Goal: Communication & Community: Answer question/provide support

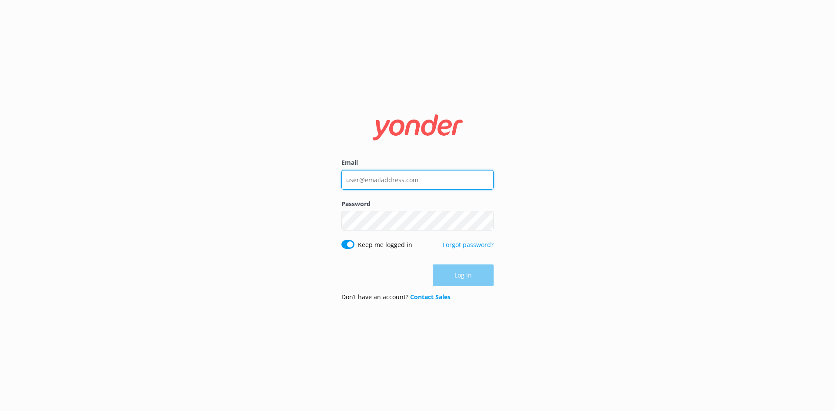
type input "[EMAIL_ADDRESS][DOMAIN_NAME]"
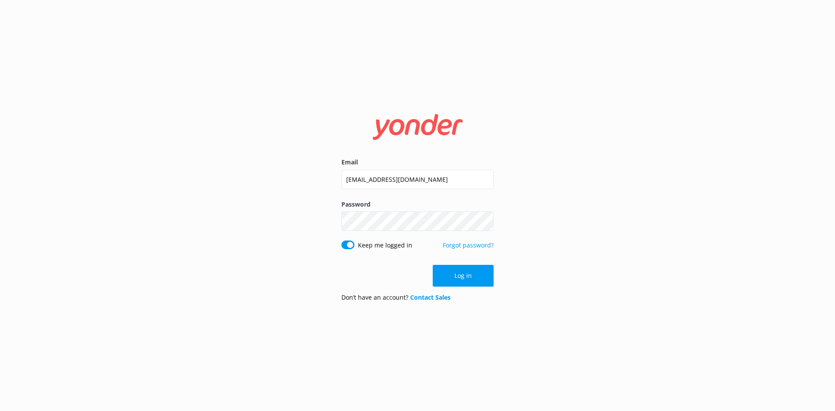
click at [464, 273] on div "Log in" at bounding box center [417, 276] width 152 height 22
click at [448, 277] on button "Log in" at bounding box center [463, 276] width 61 height 22
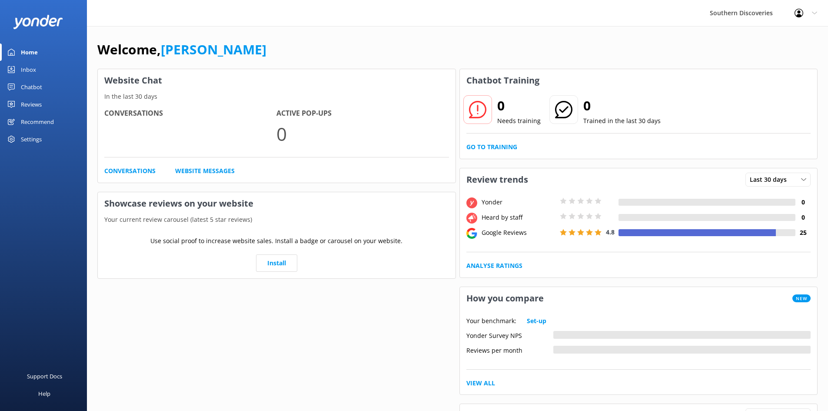
click at [24, 64] on div "Inbox" at bounding box center [28, 69] width 15 height 17
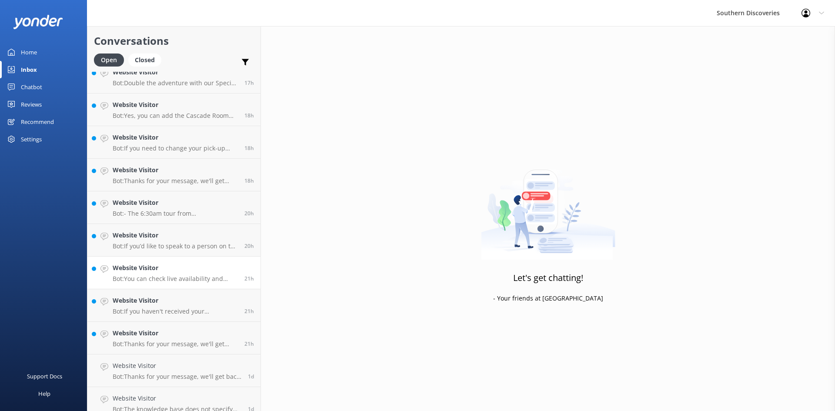
scroll to position [280, 0]
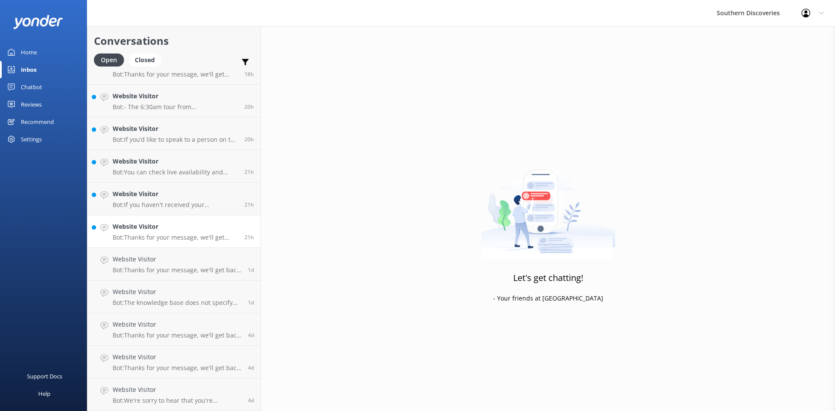
click at [193, 220] on link "Website Visitor Bot: Thanks for your message, we'll get back to you as soon as …" at bounding box center [173, 231] width 173 height 33
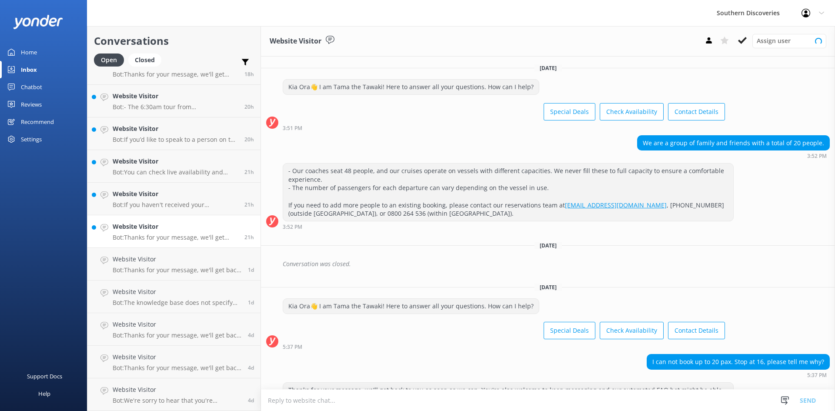
scroll to position [47, 0]
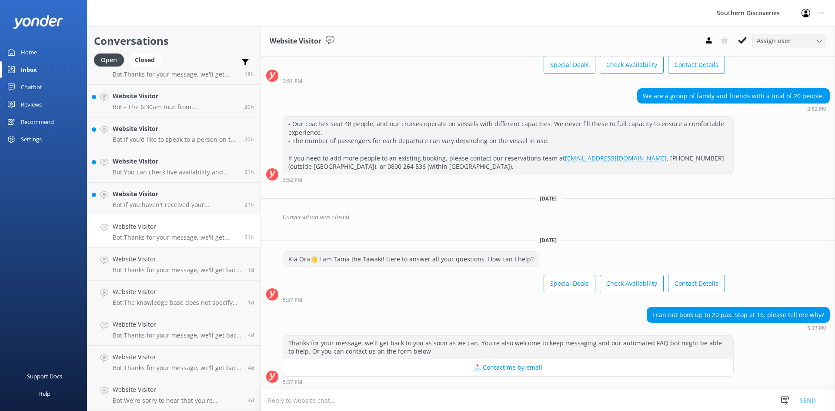
click at [769, 37] on span "Assign user" at bounding box center [773, 41] width 34 height 10
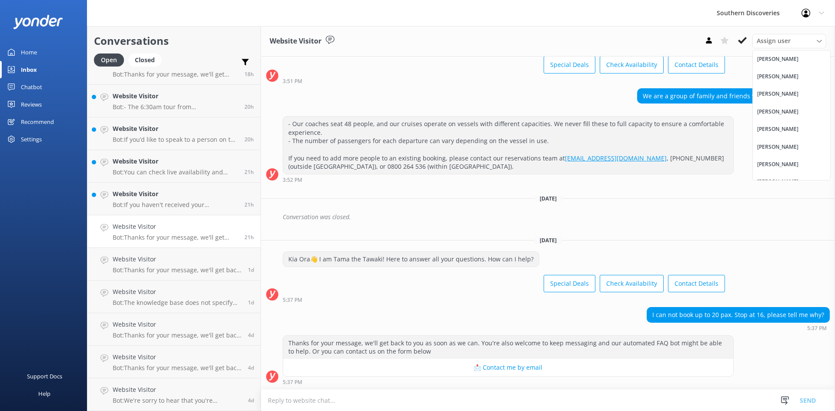
drag, startPoint x: 791, startPoint y: 79, endPoint x: 758, endPoint y: 84, distance: 33.9
click at [790, 79] on div "[PERSON_NAME]" at bounding box center [777, 76] width 41 height 9
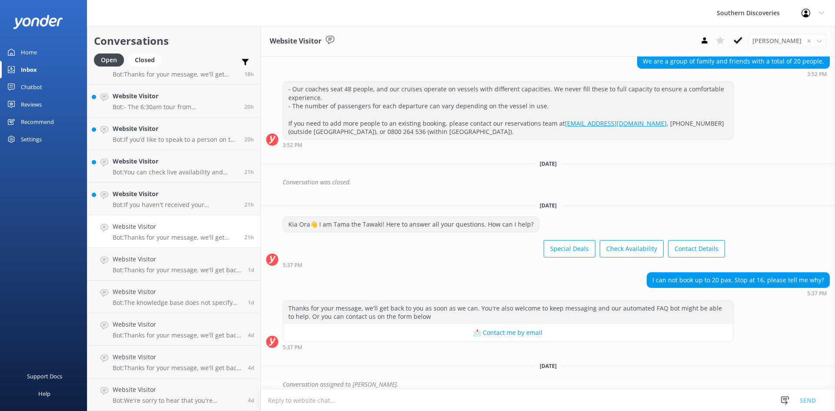
scroll to position [89, 0]
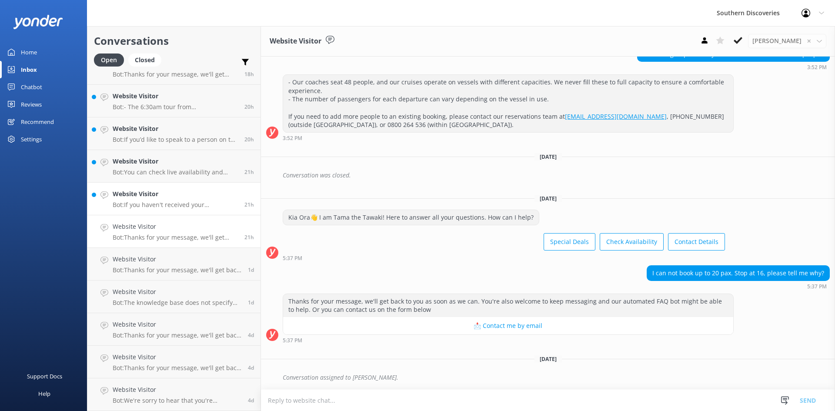
click at [160, 195] on h4 "Website Visitor" at bounding box center [175, 194] width 125 height 10
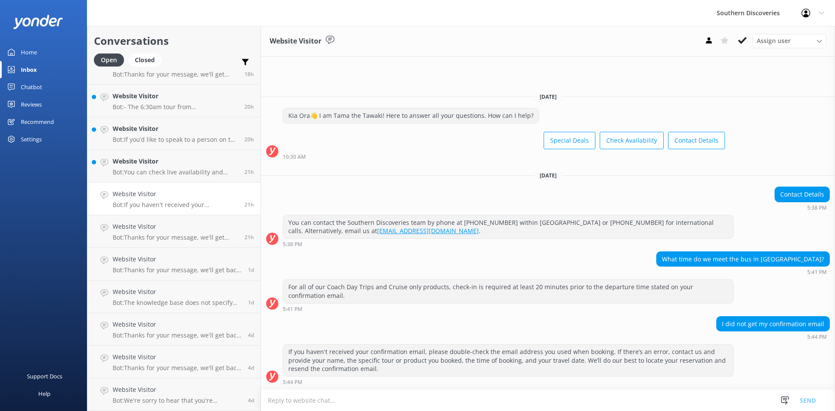
click at [749, 43] on button at bounding box center [742, 40] width 16 height 13
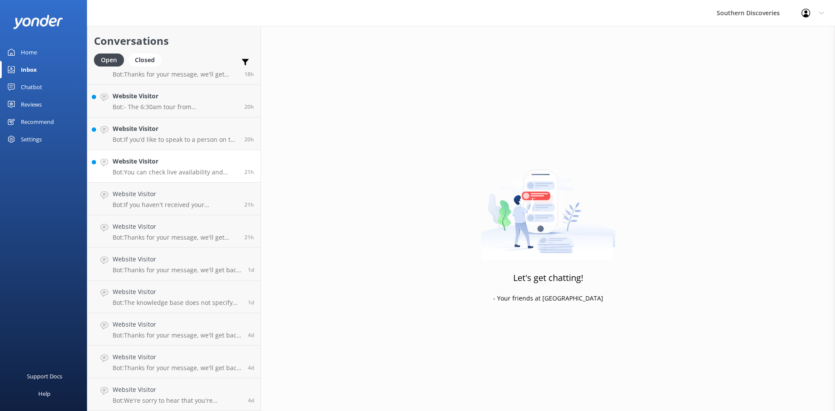
scroll to position [248, 0]
click at [157, 194] on h4 "Website Visitor" at bounding box center [175, 194] width 125 height 10
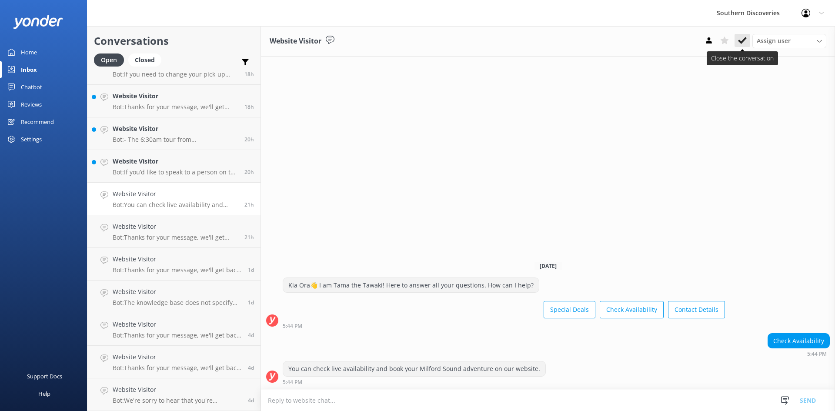
click at [744, 41] on icon at bounding box center [742, 40] width 9 height 9
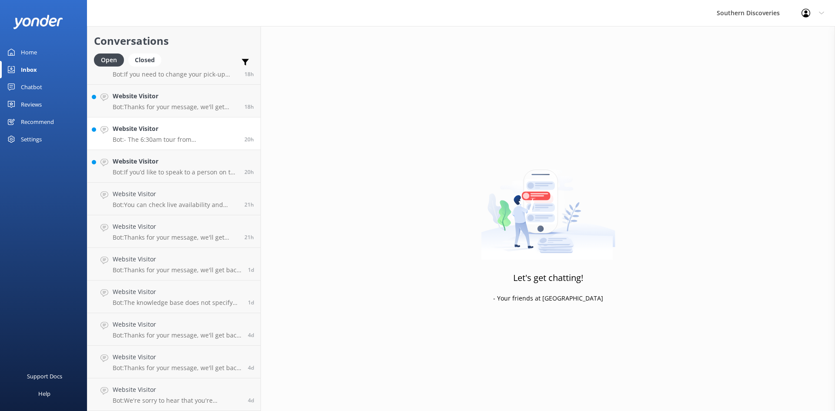
scroll to position [215, 0]
click at [165, 169] on p "Bot: - The 6:30am tour from [GEOGRAPHIC_DATA] joins the 12:45pm Cruise in [GEOG…" at bounding box center [175, 172] width 125 height 8
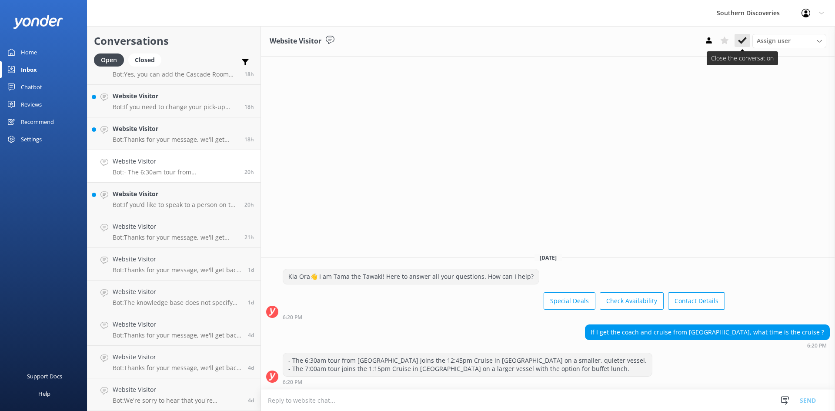
click at [746, 40] on icon at bounding box center [742, 40] width 9 height 9
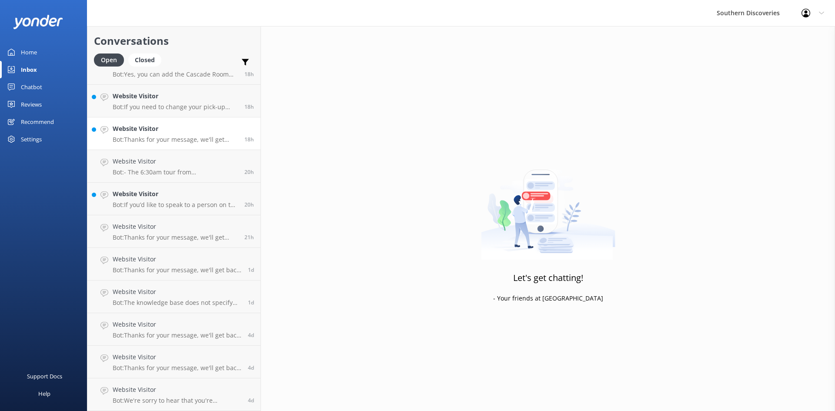
scroll to position [183, 0]
click at [165, 207] on p "Bot: If you’d like to speak to a person on the Southern Discoveries team, pleas…" at bounding box center [175, 205] width 125 height 8
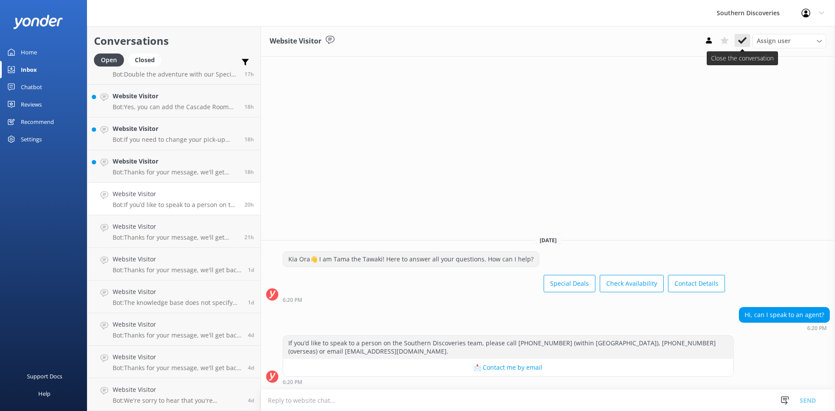
click at [741, 41] on icon at bounding box center [742, 40] width 9 height 9
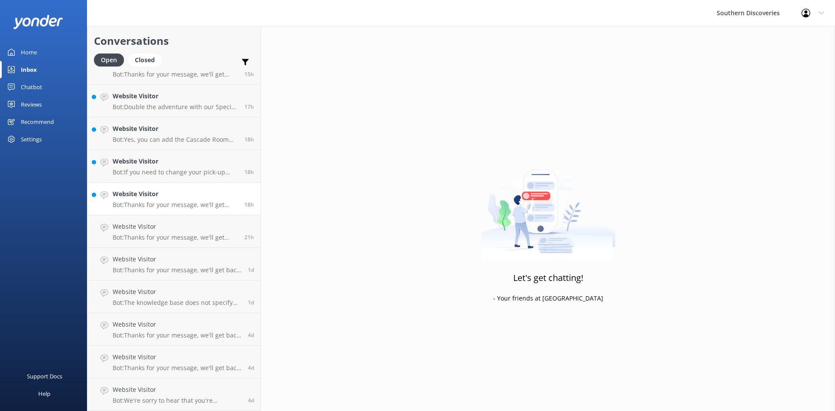
scroll to position [150, 0]
click at [147, 163] on h4 "Website Visitor" at bounding box center [175, 162] width 125 height 10
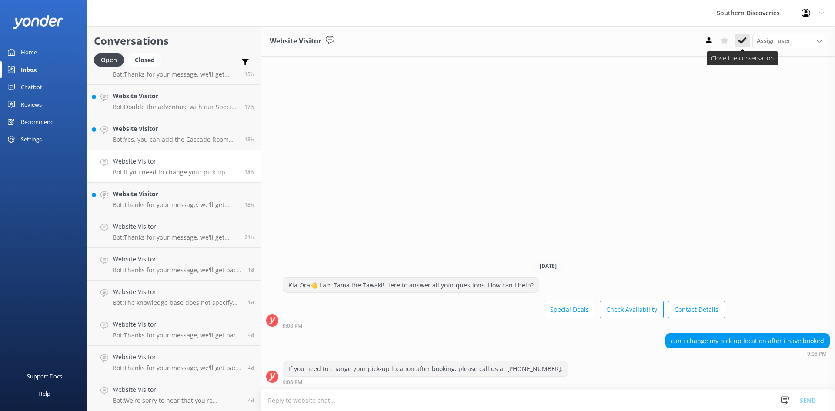
click at [740, 42] on use at bounding box center [742, 40] width 9 height 7
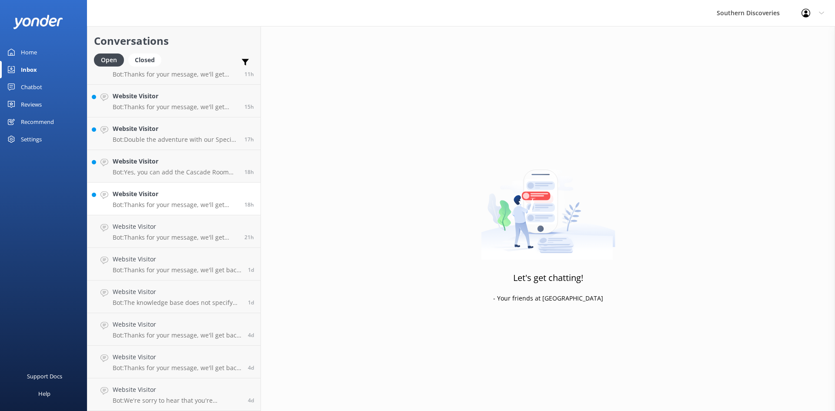
scroll to position [117, 0]
click at [145, 202] on p "Bot: Thanks for your message, we'll get back to you as soon as we can. You're a…" at bounding box center [175, 205] width 125 height 8
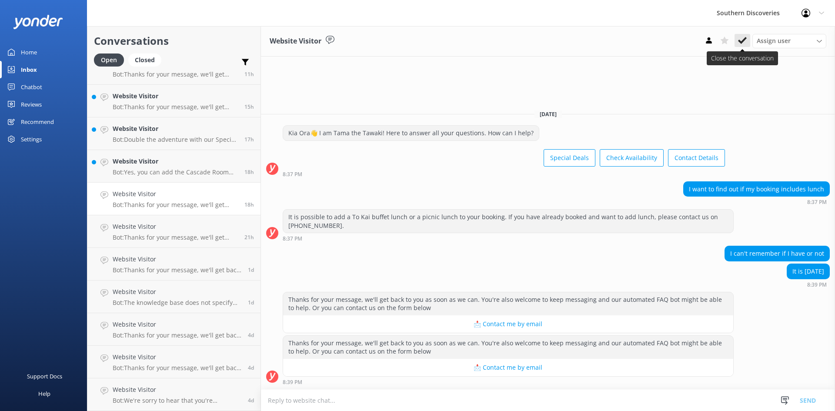
click at [743, 39] on icon at bounding box center [742, 40] width 9 height 9
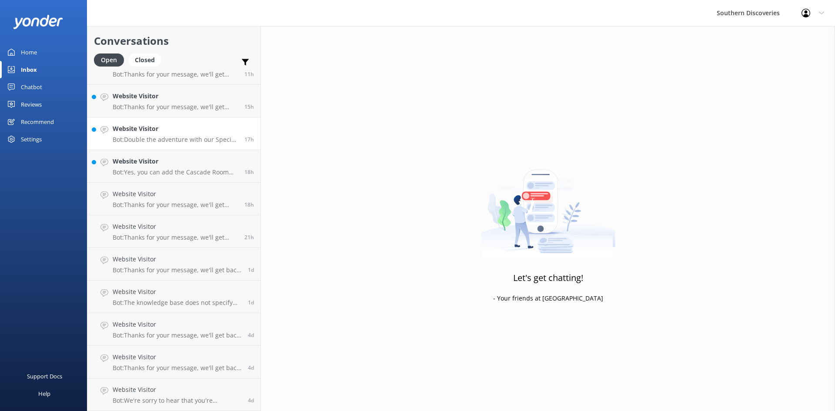
scroll to position [85, 0]
click at [119, 196] on h4 "Website Visitor" at bounding box center [175, 194] width 125 height 10
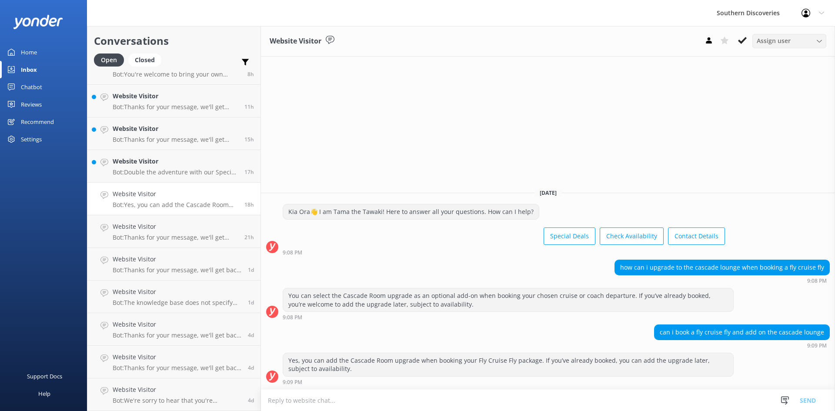
click at [768, 40] on span "Assign user" at bounding box center [773, 41] width 34 height 10
click at [773, 75] on div "[PERSON_NAME]" at bounding box center [777, 76] width 41 height 9
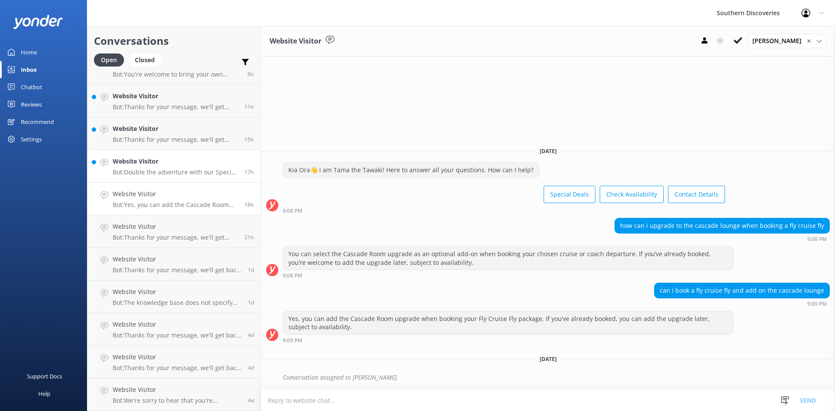
click at [171, 169] on p "Bot: Double the adventure with our Special Deals! Visit [URL][DOMAIN_NAME]." at bounding box center [175, 172] width 125 height 8
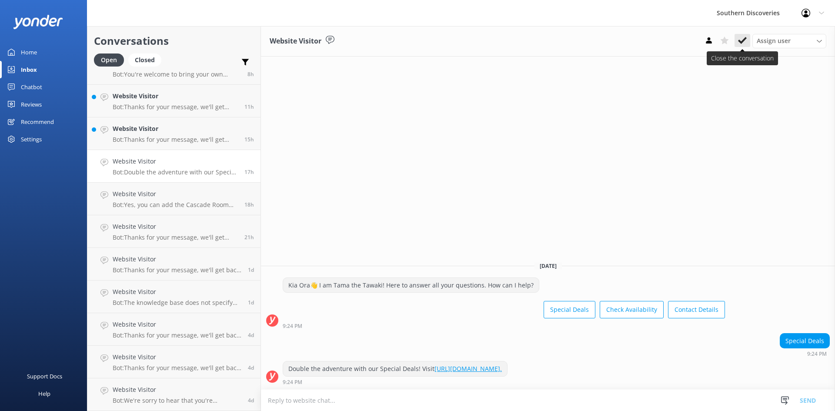
click at [744, 40] on use at bounding box center [742, 40] width 9 height 7
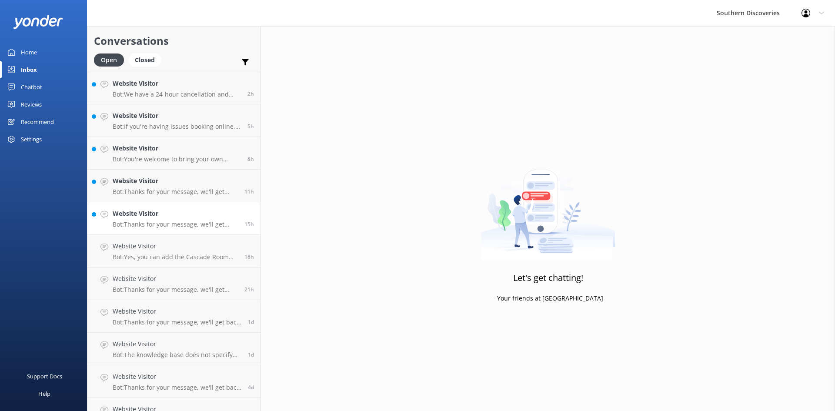
click at [175, 211] on h4 "Website Visitor" at bounding box center [175, 214] width 125 height 10
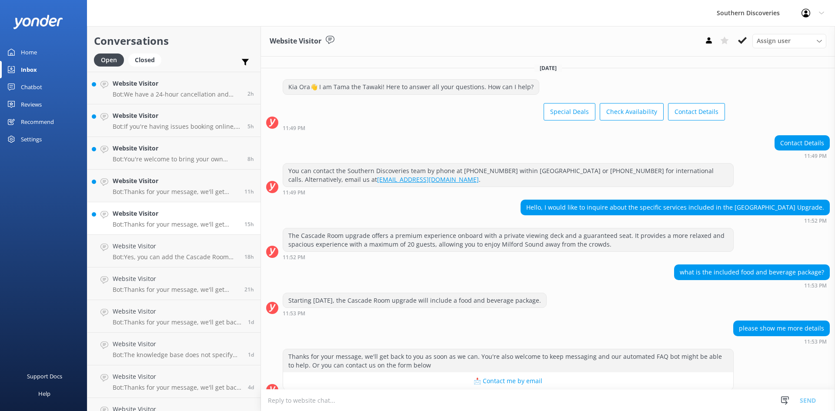
scroll to position [13, 0]
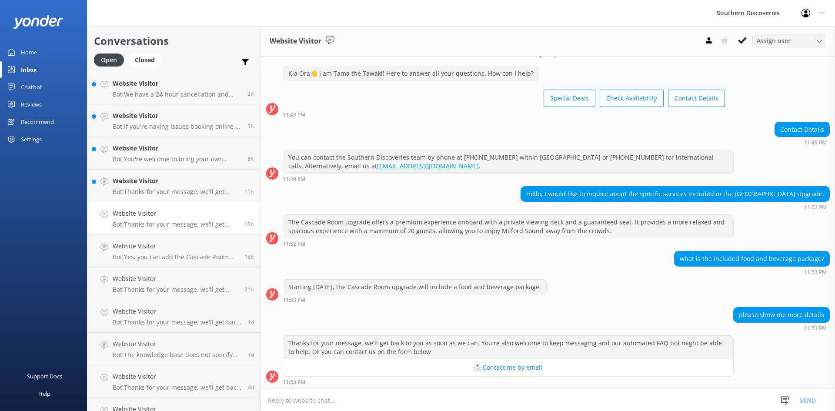
click at [784, 40] on span "Assign user" at bounding box center [773, 41] width 34 height 10
click at [785, 77] on div "[PERSON_NAME]" at bounding box center [777, 76] width 41 height 9
click at [180, 188] on p "Bot: Thanks for your message, we'll get back to you as soon as we can. You're a…" at bounding box center [175, 192] width 125 height 8
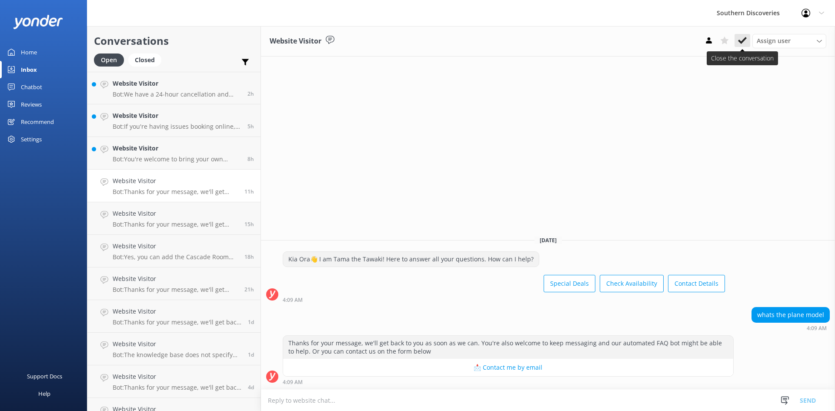
click at [739, 37] on icon at bounding box center [742, 40] width 9 height 9
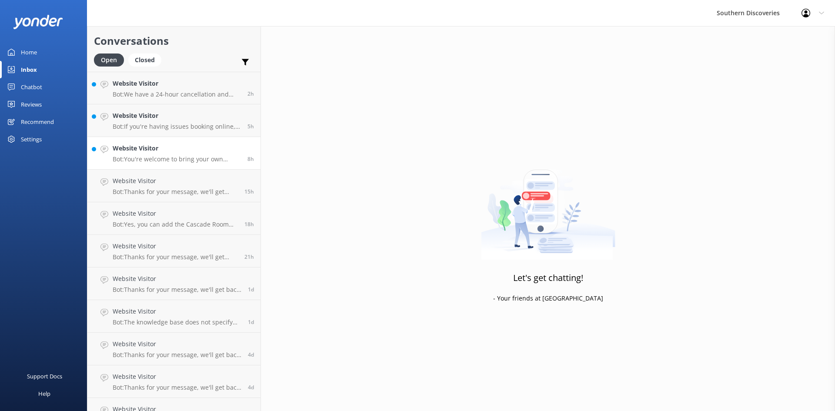
click at [140, 150] on h4 "Website Visitor" at bounding box center [177, 148] width 128 height 10
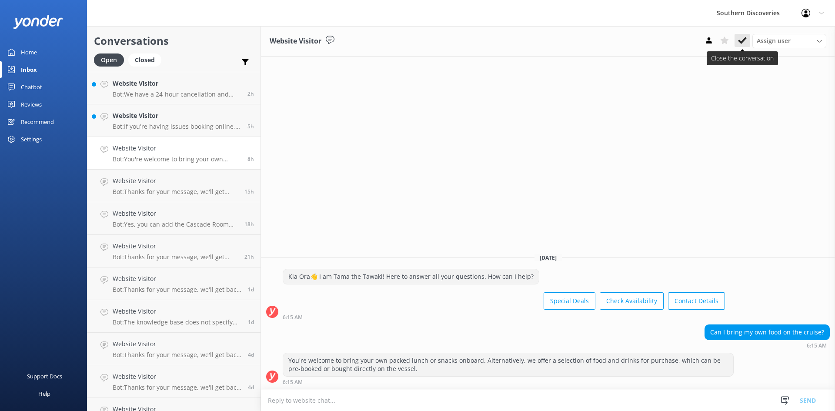
click at [740, 38] on icon at bounding box center [742, 40] width 9 height 9
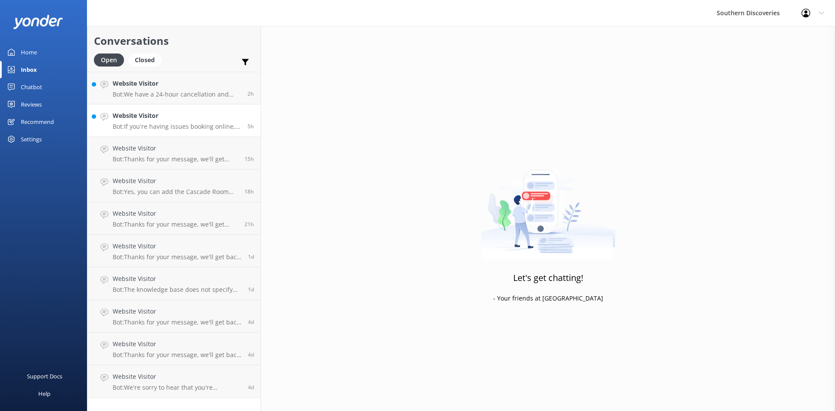
click at [133, 123] on p "Bot: If you're having issues booking online, please contact the Southern Discov…" at bounding box center [177, 127] width 128 height 8
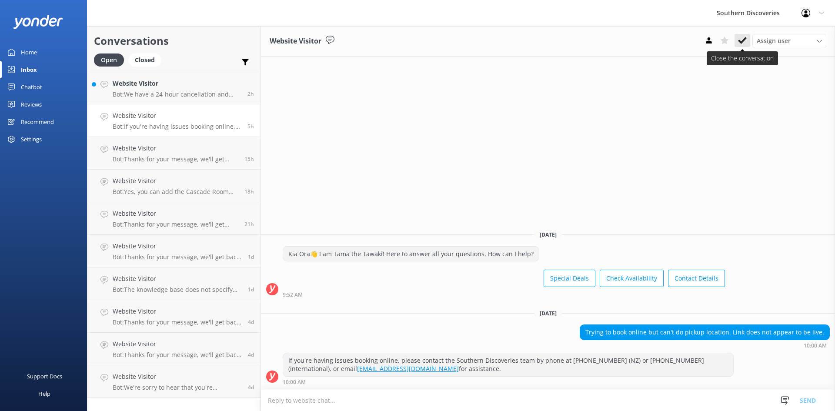
click at [742, 40] on icon at bounding box center [742, 40] width 9 height 9
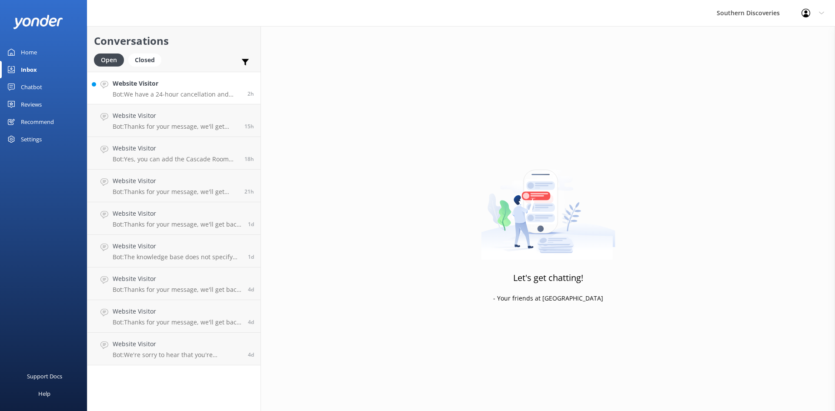
click at [150, 90] on p "Bot: We have a 24-hour cancellation and amendment policy. If you notify us more…" at bounding box center [177, 94] width 128 height 8
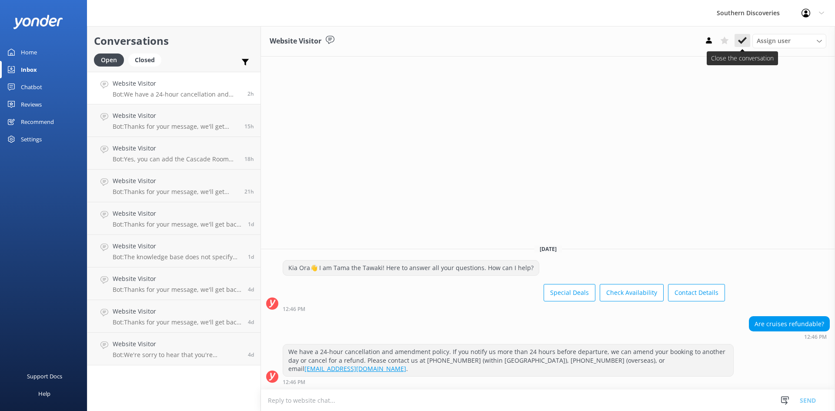
click at [743, 37] on icon at bounding box center [742, 40] width 9 height 9
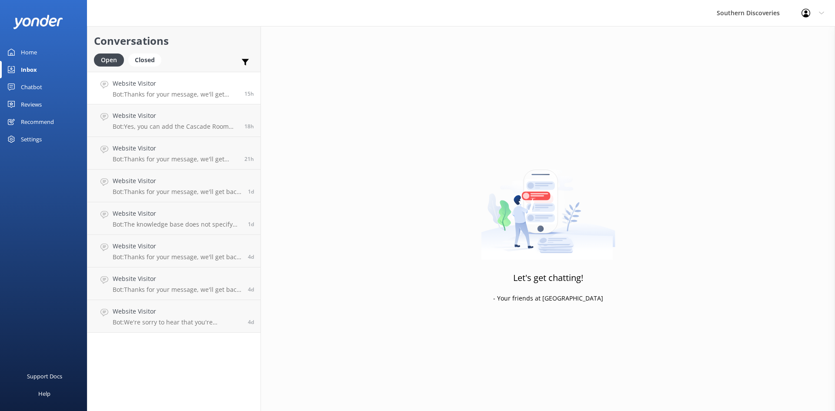
click at [160, 93] on p "Bot: Thanks for your message, we'll get back to you as soon as we can. You're a…" at bounding box center [175, 94] width 125 height 8
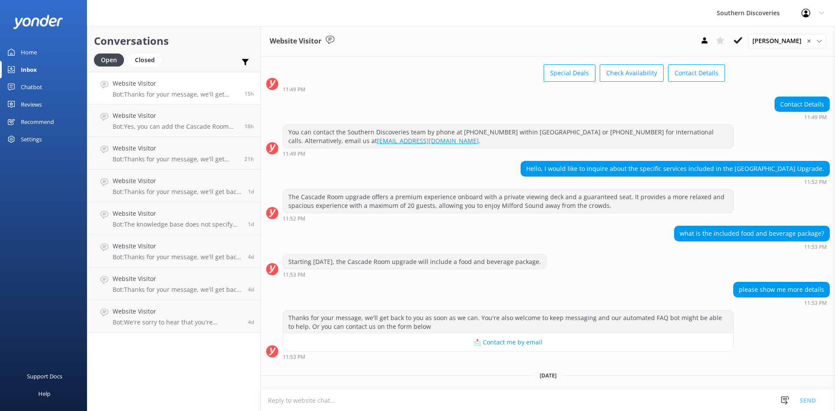
scroll to position [55, 0]
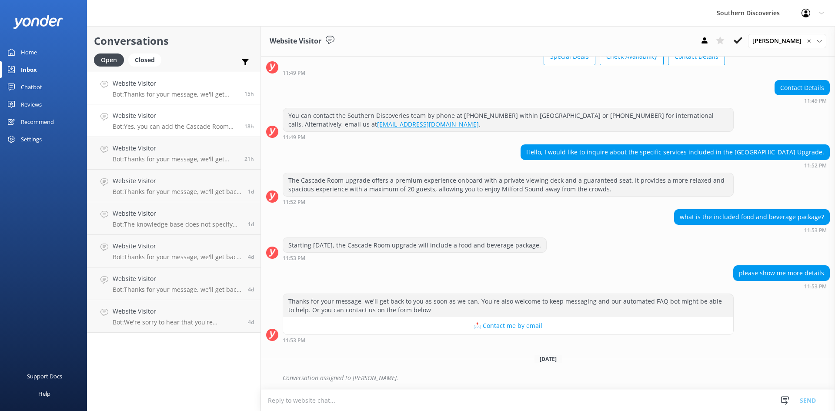
click at [155, 133] on link "Website Visitor Bot: Yes, you can add the Cascade Room upgrade when booking you…" at bounding box center [173, 120] width 173 height 33
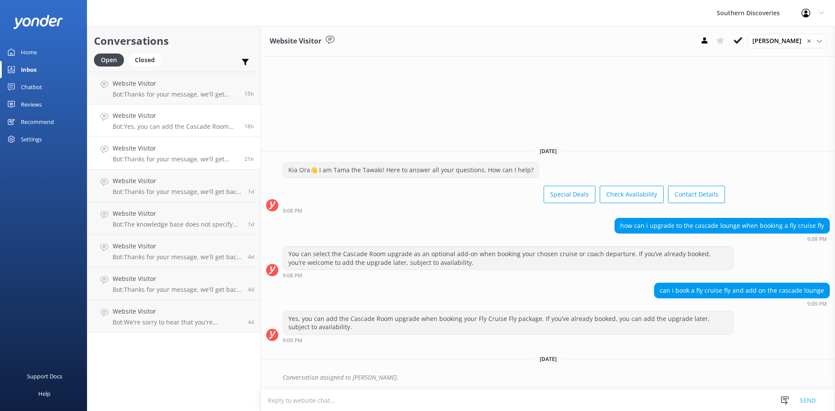
drag, startPoint x: 151, startPoint y: 153, endPoint x: 155, endPoint y: 165, distance: 12.8
click at [150, 153] on h4 "Website Visitor" at bounding box center [175, 148] width 125 height 10
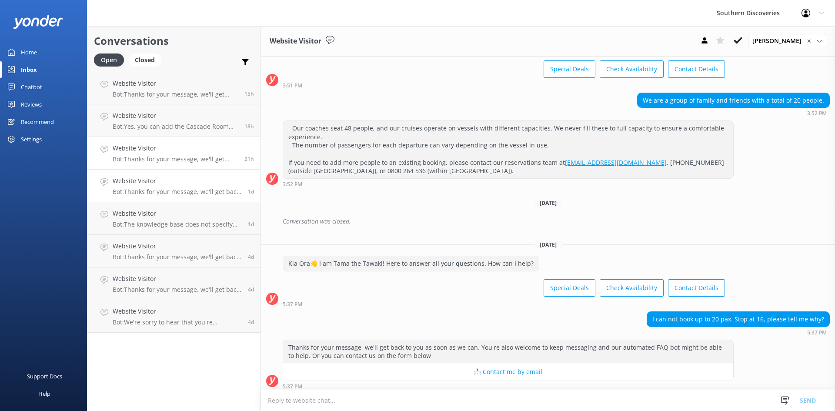
scroll to position [89, 0]
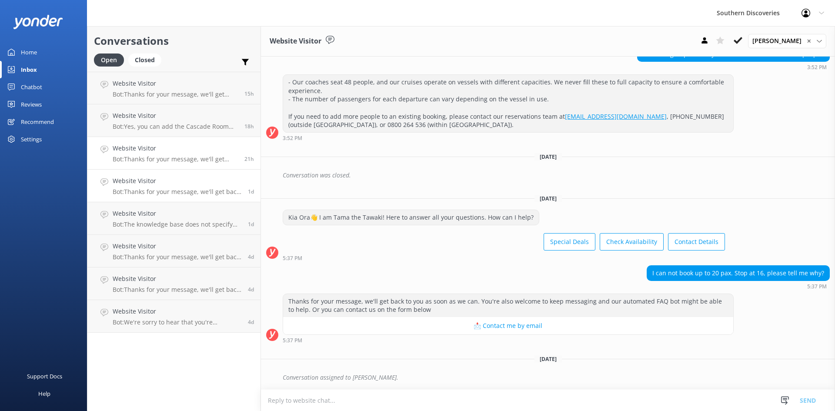
click at [153, 182] on h4 "Website Visitor" at bounding box center [177, 181] width 129 height 10
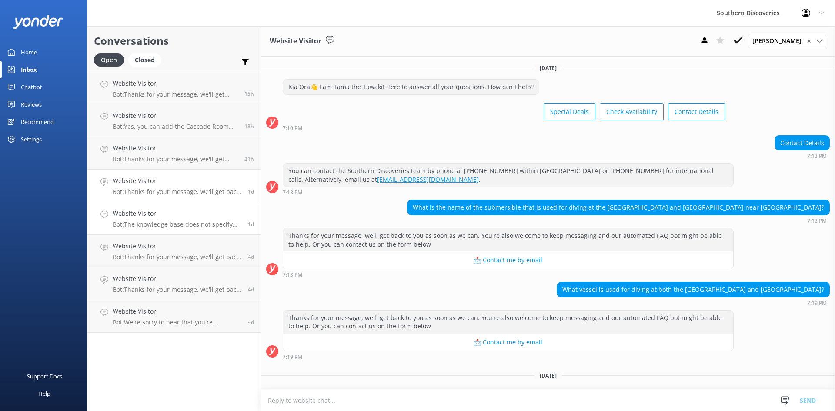
scroll to position [17, 0]
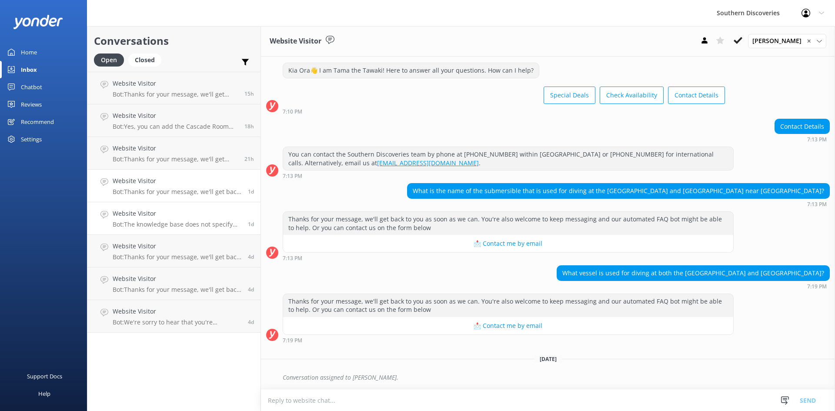
click at [160, 218] on h4 "Website Visitor" at bounding box center [177, 214] width 129 height 10
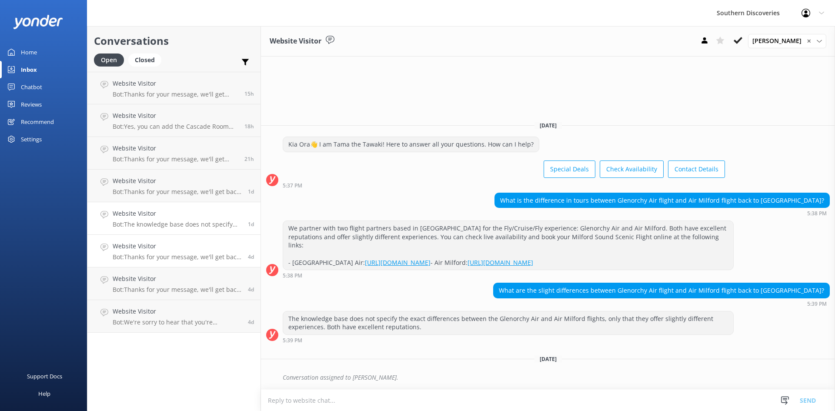
click at [153, 255] on p "Bot: Thanks for your message, we'll get back to you as soon as we can. You're a…" at bounding box center [177, 257] width 129 height 8
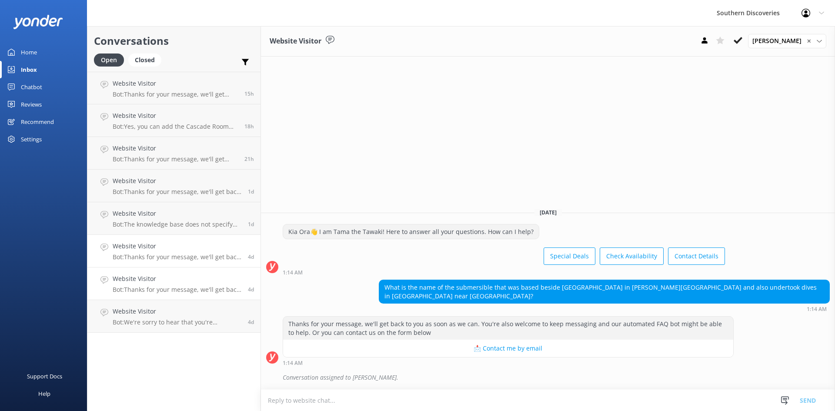
click at [160, 287] on p "Bot: Thanks for your message, we'll get back to you as soon as we can. You're a…" at bounding box center [177, 290] width 129 height 8
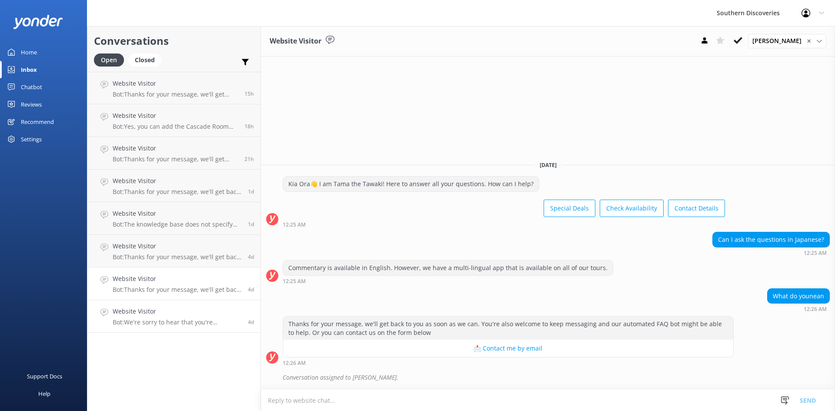
click at [166, 320] on p "Bot: We're sorry to hear that you're encountering issues with our website. Plea…" at bounding box center [177, 322] width 129 height 8
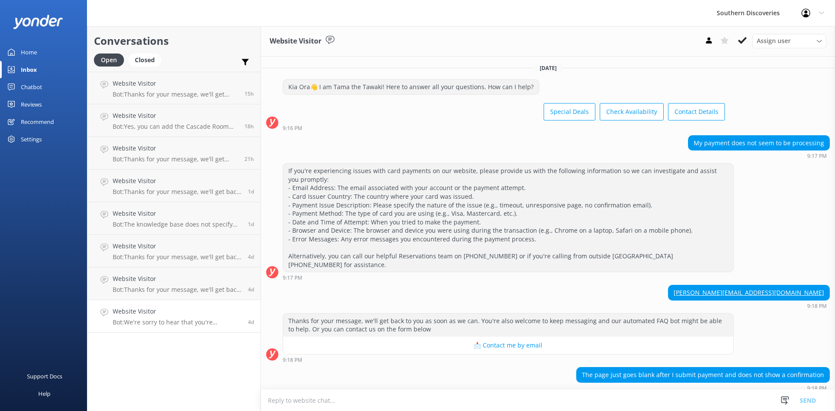
scroll to position [34, 0]
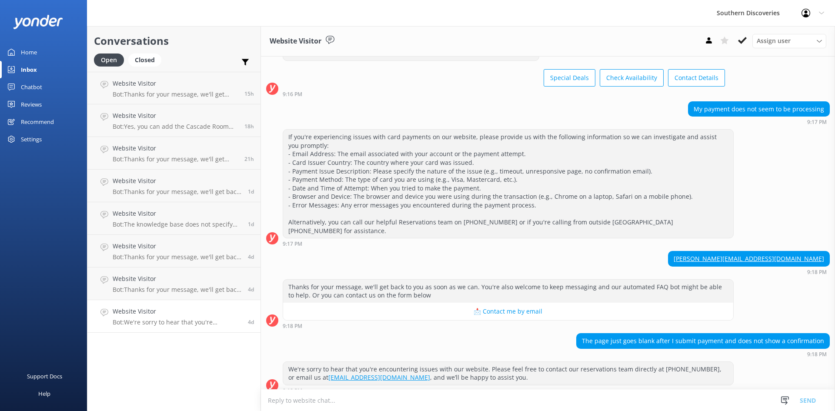
click at [170, 363] on div "Conversations Open Closed Important Assigned to me Unassigned Website Visitor B…" at bounding box center [174, 218] width 174 height 385
click at [739, 38] on icon at bounding box center [742, 40] width 9 height 9
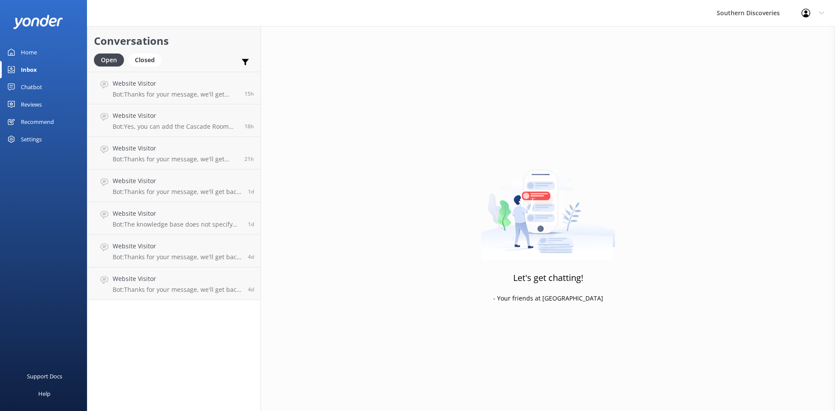
click at [155, 349] on div "Conversations Open Closed Important Assigned to me Unassigned Website Visitor B…" at bounding box center [174, 218] width 174 height 385
